Goal: Transaction & Acquisition: Purchase product/service

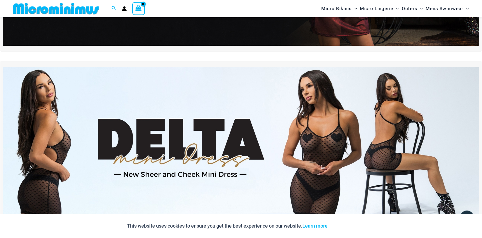
scroll to position [175, 0]
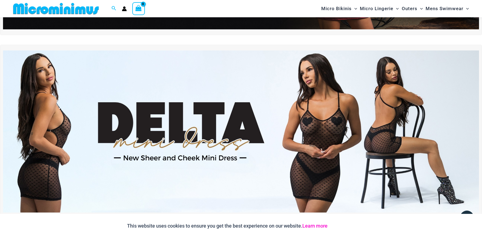
click at [327, 224] on link "Learn more" at bounding box center [314, 226] width 25 height 6
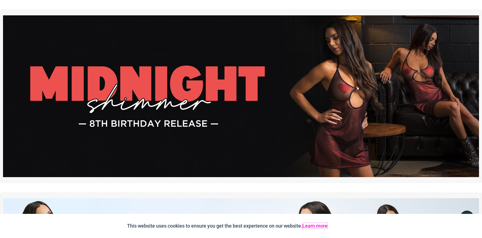
scroll to position [0, 0]
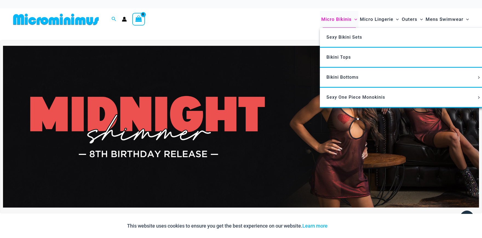
click at [321, 20] on span "Micro Bikinis" at bounding box center [336, 19] width 30 height 14
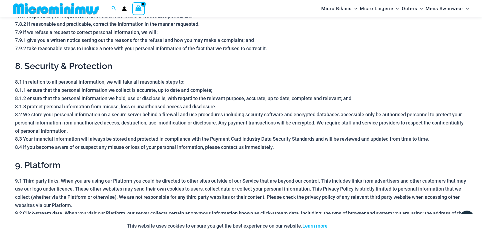
scroll to position [1192, 0]
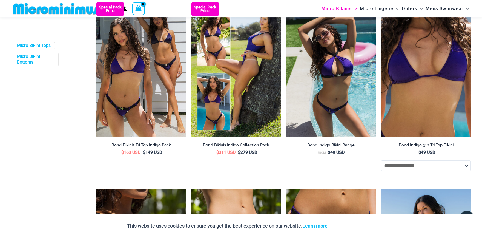
scroll to position [175, 0]
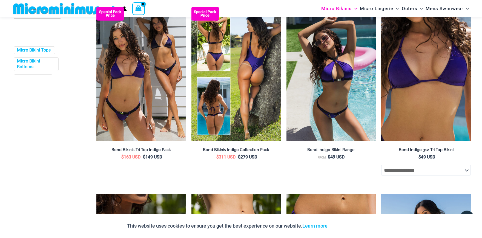
click at [251, 113] on img at bounding box center [236, 74] width 90 height 134
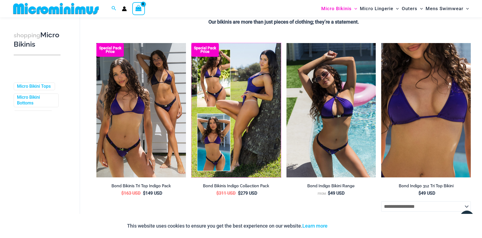
scroll to position [0, 0]
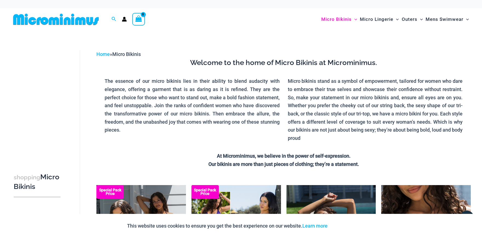
click at [69, 25] on img at bounding box center [56, 19] width 90 height 12
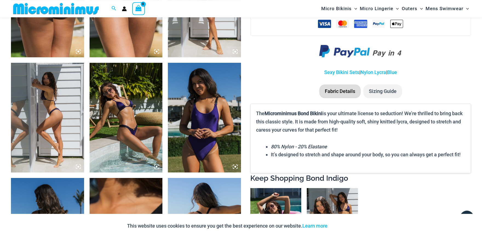
scroll to position [934, 0]
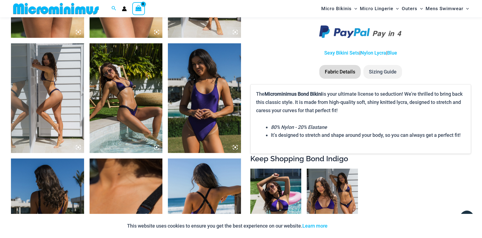
click at [129, 105] on img at bounding box center [126, 97] width 73 height 109
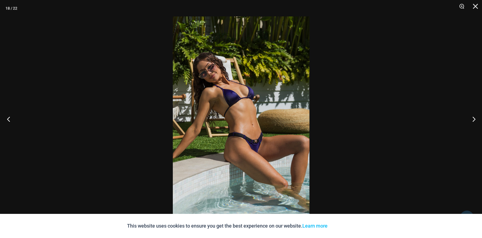
click at [14, 114] on button "Previous" at bounding box center [10, 118] width 21 height 27
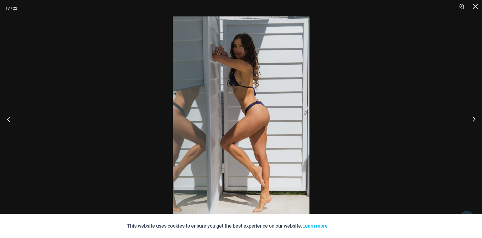
click at [13, 114] on button "Previous" at bounding box center [10, 118] width 21 height 27
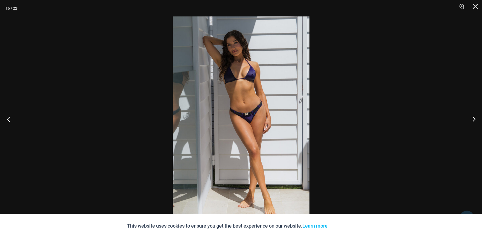
click at [13, 114] on button "Previous" at bounding box center [10, 118] width 21 height 27
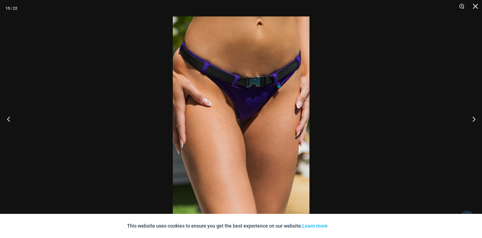
click at [13, 114] on button "Previous" at bounding box center [10, 118] width 21 height 27
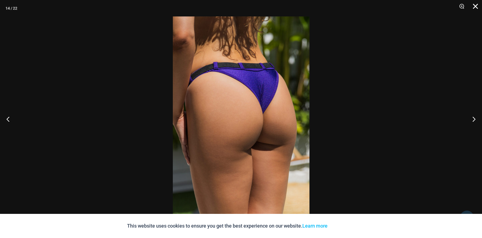
click at [476, 5] on button "Close" at bounding box center [473, 8] width 14 height 16
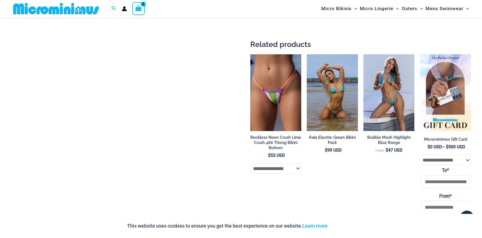
scroll to position [1295, 0]
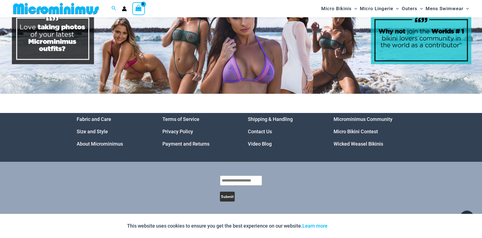
scroll to position [2816, 0]
click at [372, 142] on link "Wicked Weasel Bikinis" at bounding box center [358, 144] width 50 height 6
